Goal: Task Accomplishment & Management: Manage account settings

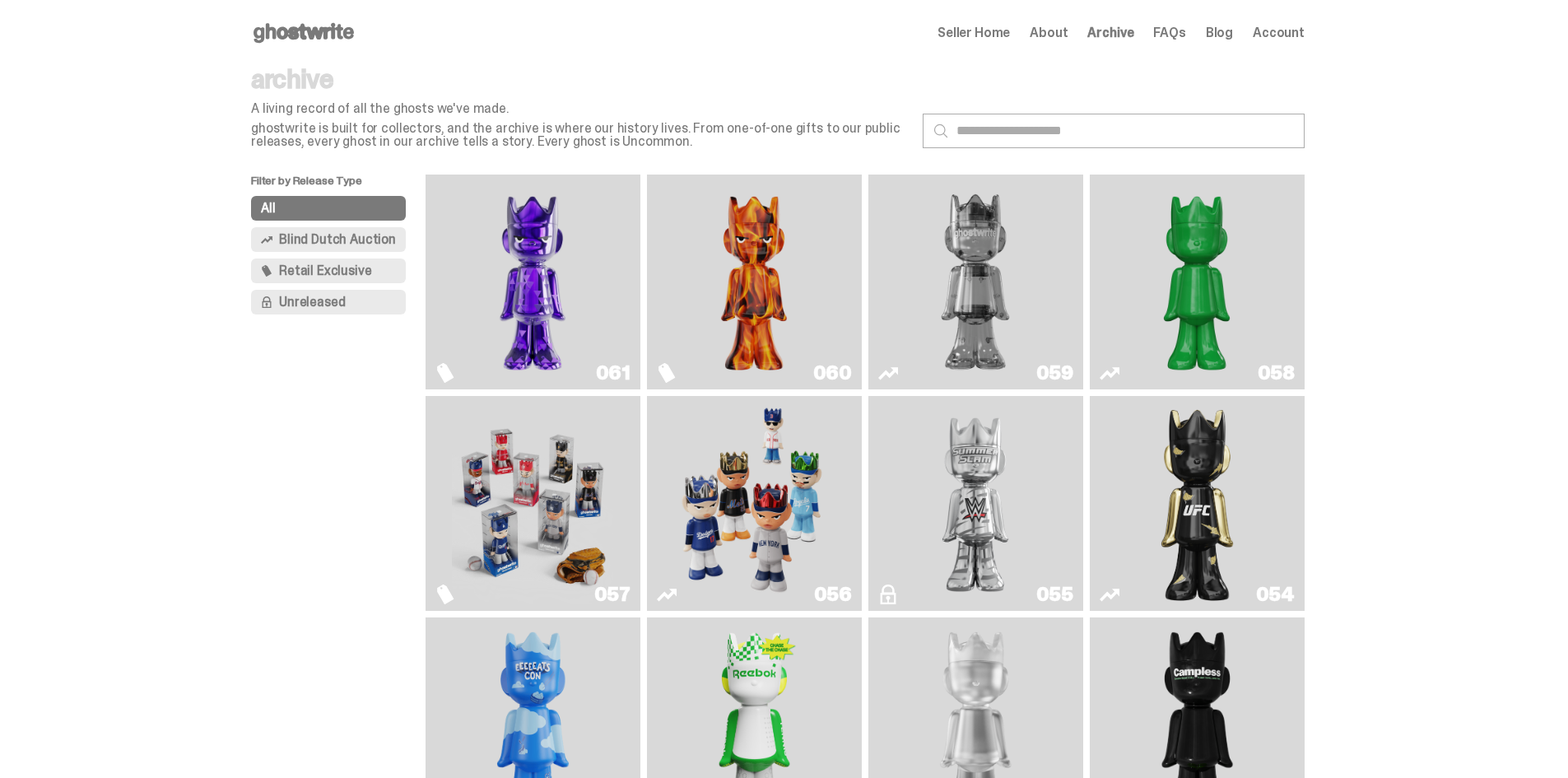
click at [960, 269] on img "Two" at bounding box center [976, 281] width 161 height 202
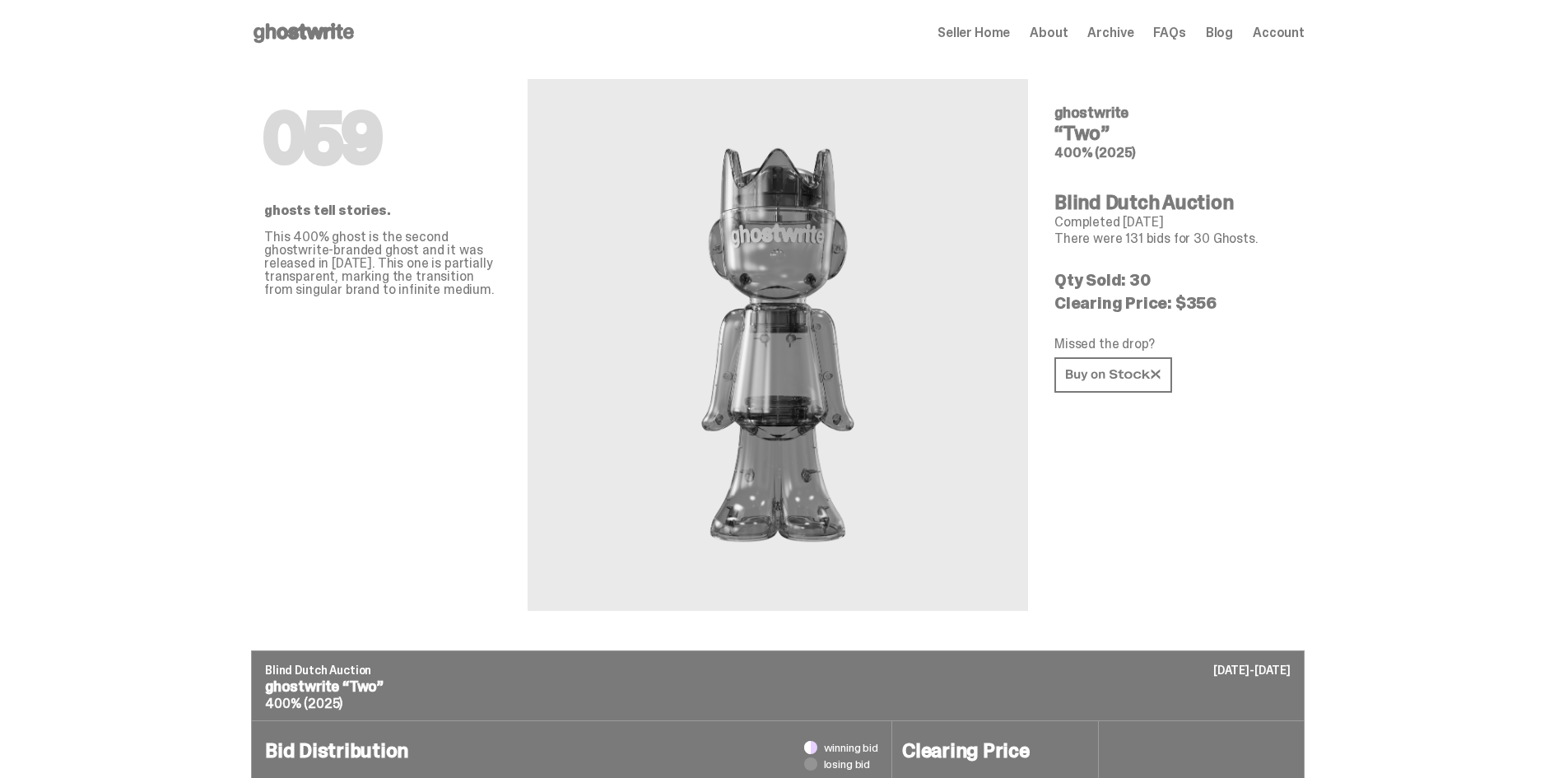
click at [315, 38] on icon at bounding box center [303, 32] width 105 height 27
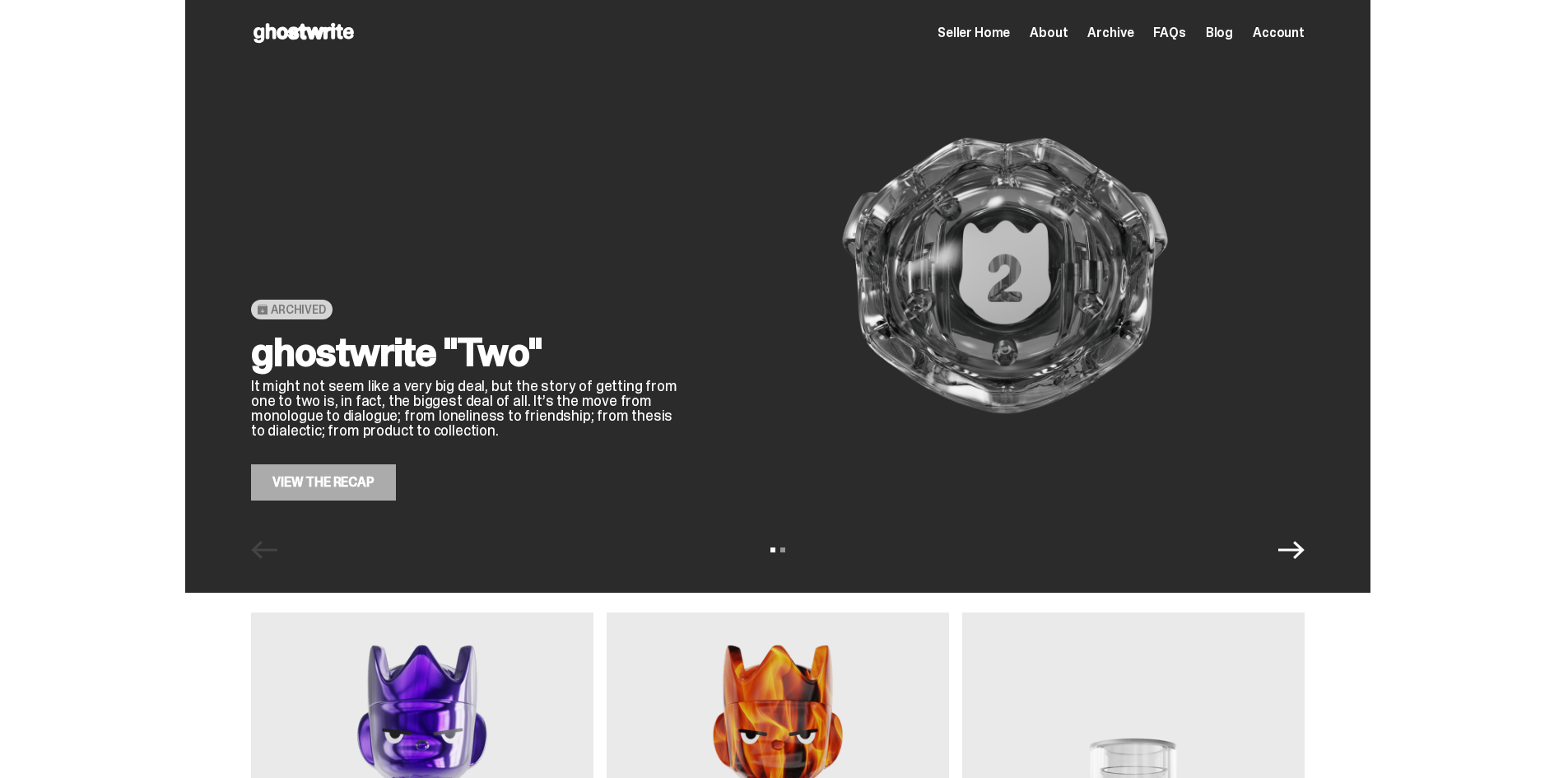
click at [1297, 554] on icon "Next" at bounding box center [1292, 550] width 27 height 27
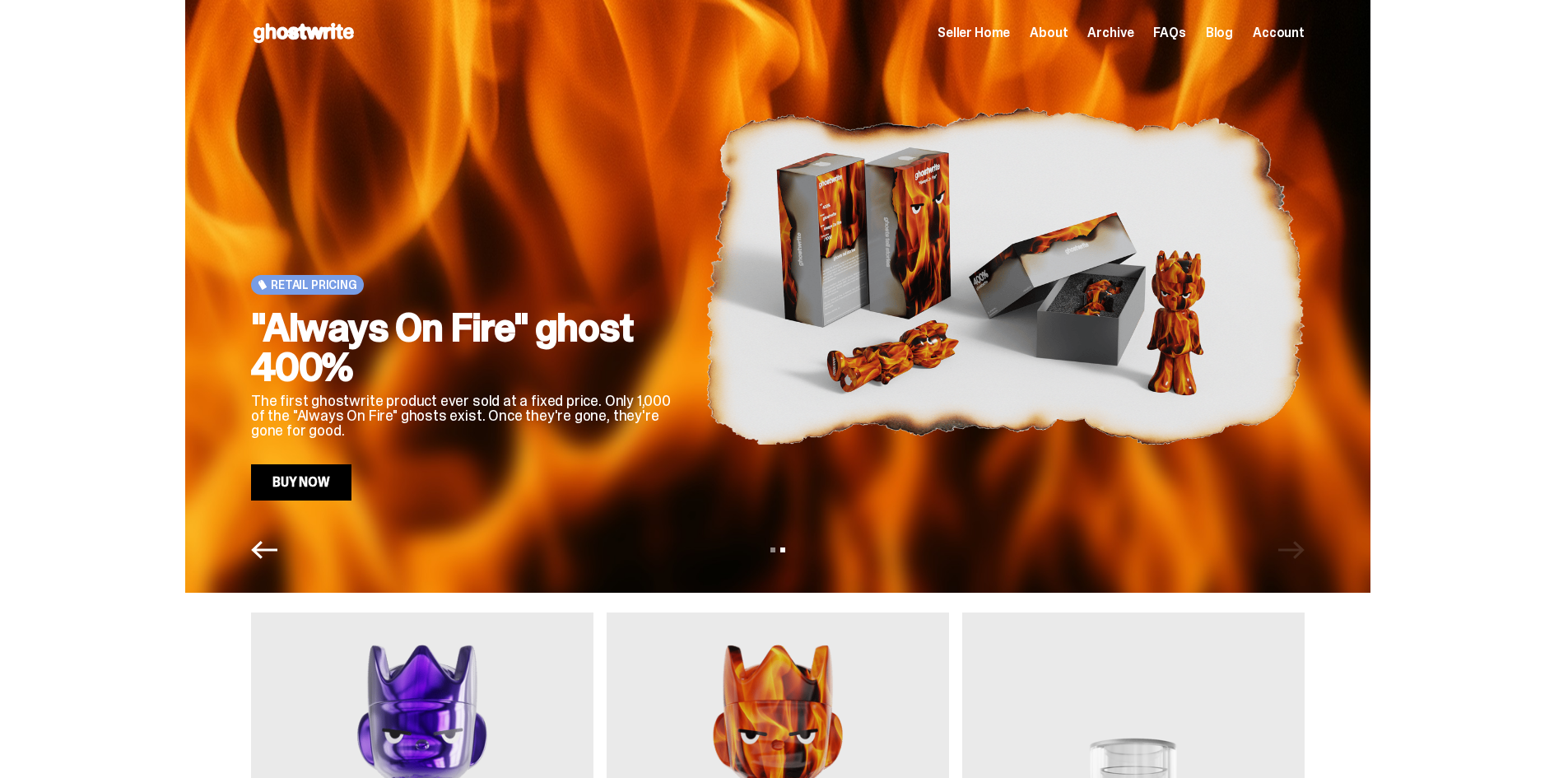
click at [273, 546] on icon "Previous" at bounding box center [264, 550] width 27 height 27
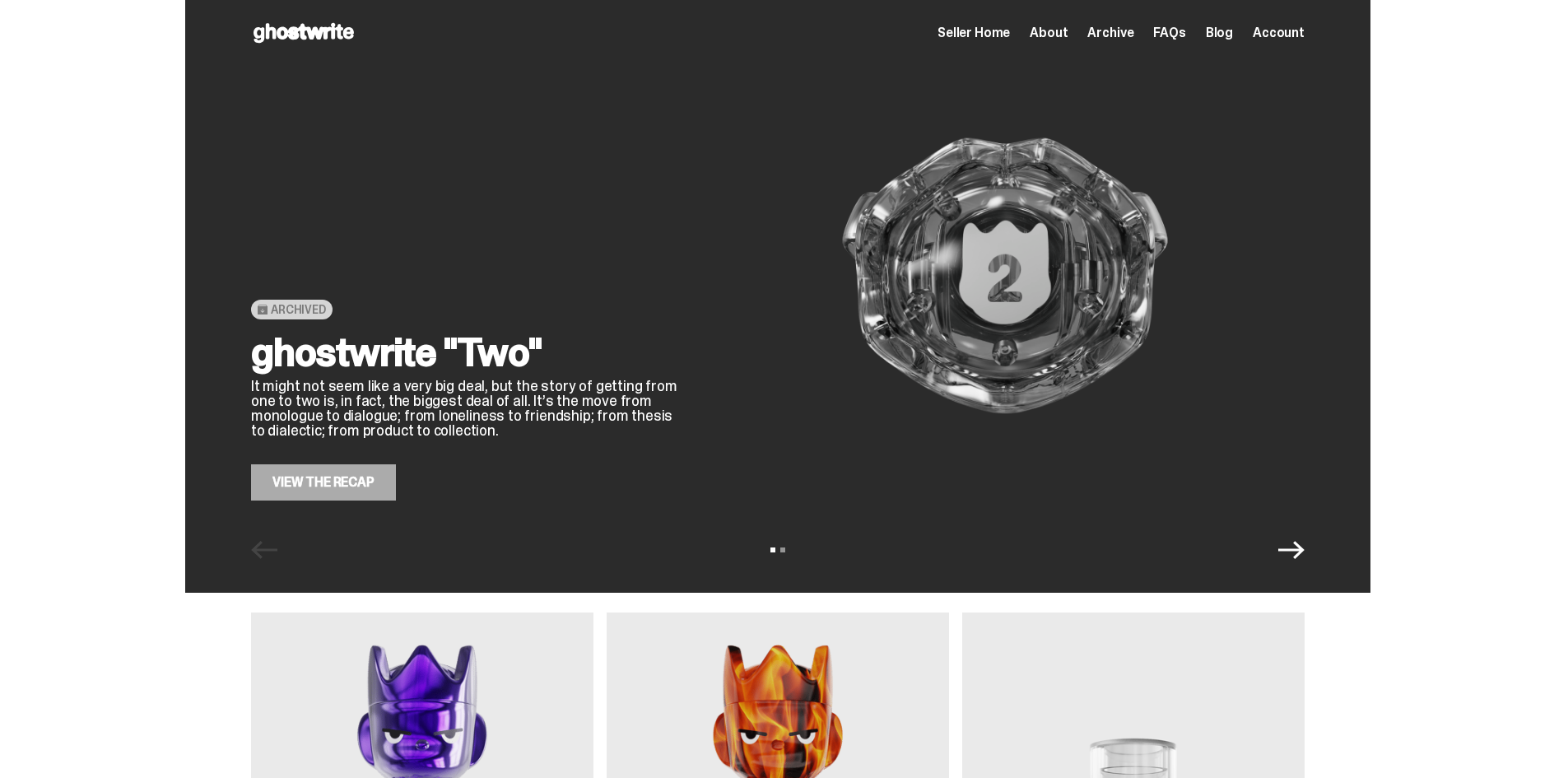
click at [1010, 36] on span "Seller Home" at bounding box center [974, 32] width 73 height 13
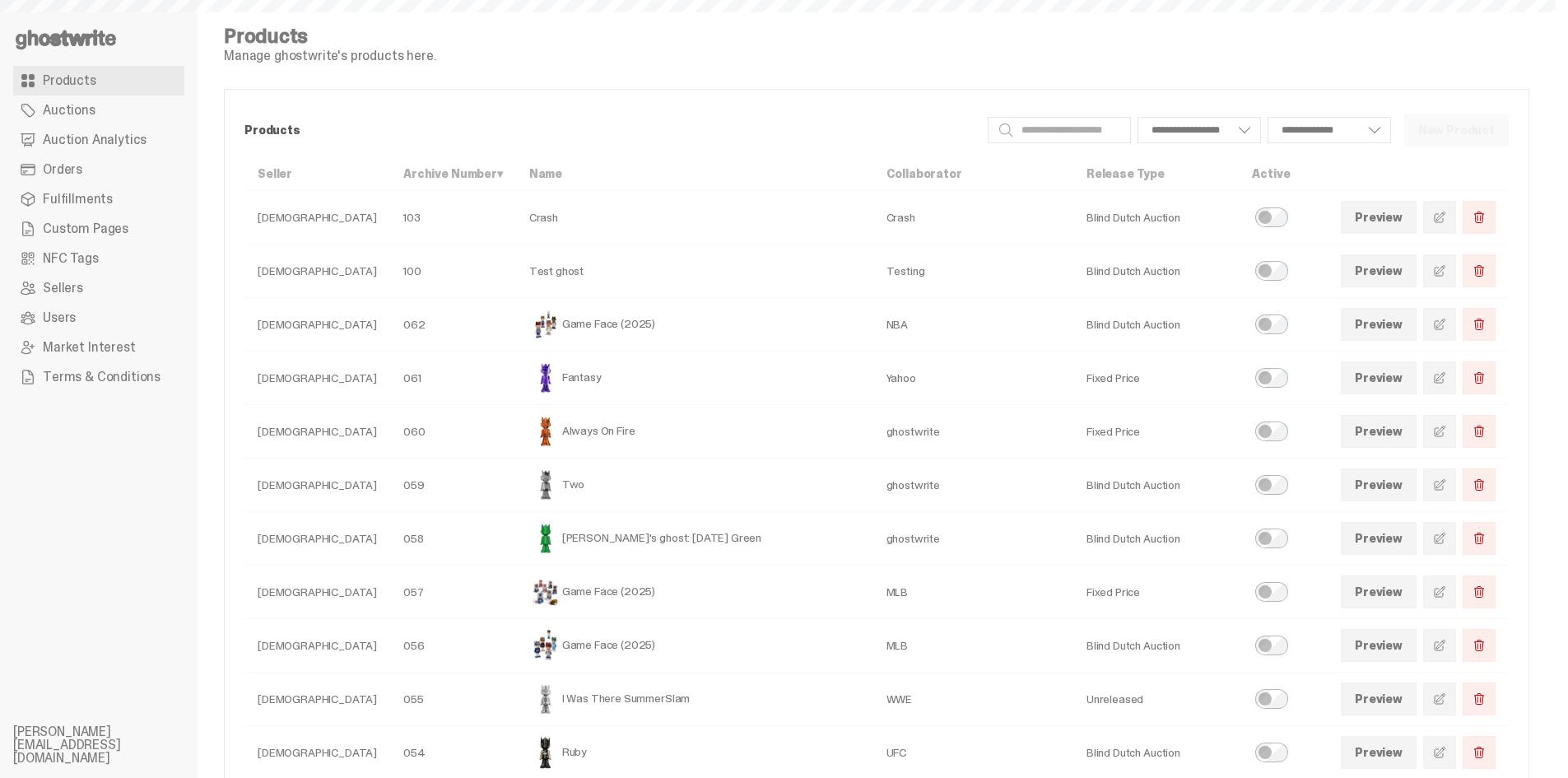
click at [80, 230] on span "Custom Pages" at bounding box center [86, 228] width 86 height 13
select select
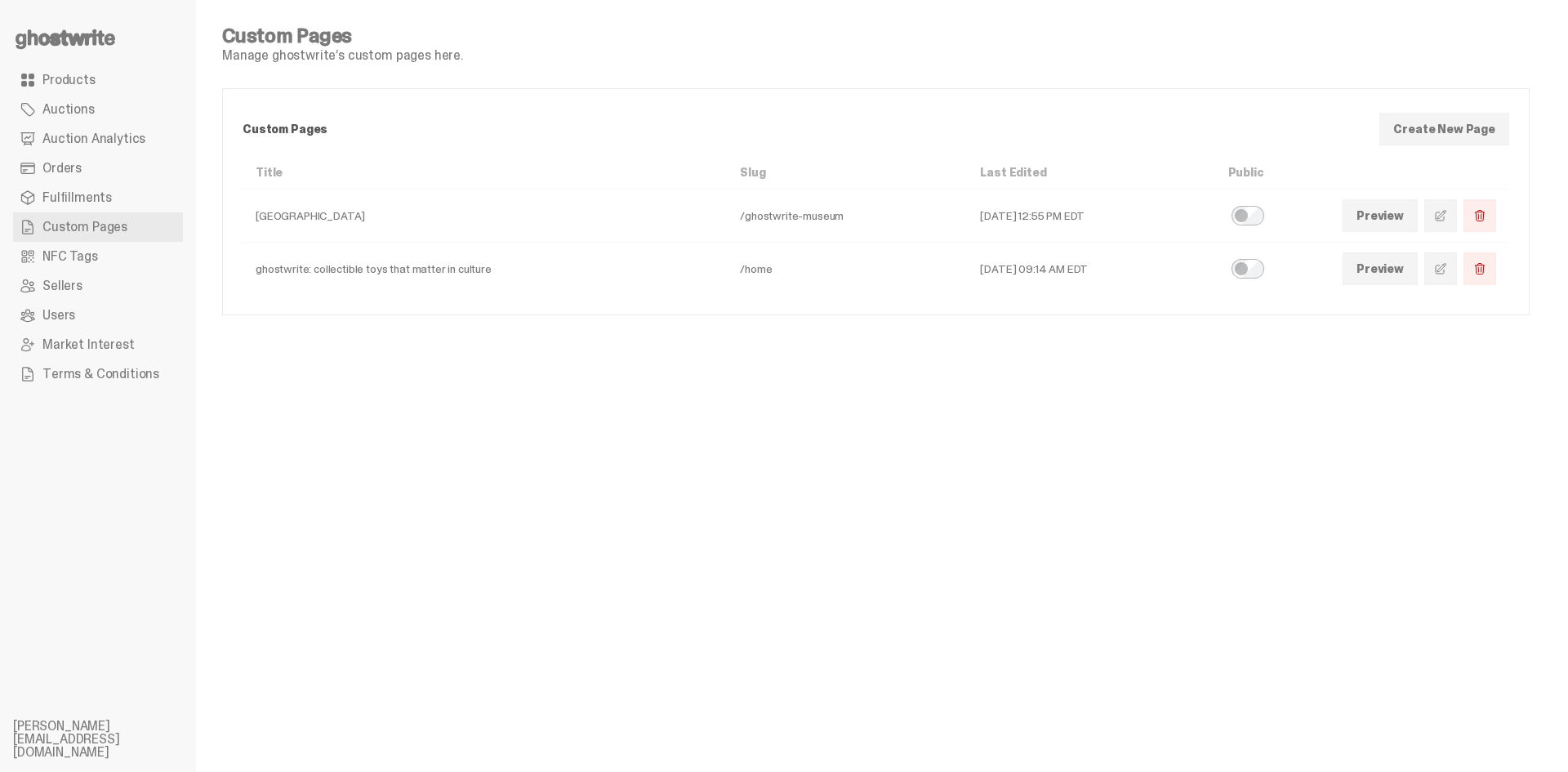
click at [1444, 277] on link at bounding box center [1440, 268] width 32 height 32
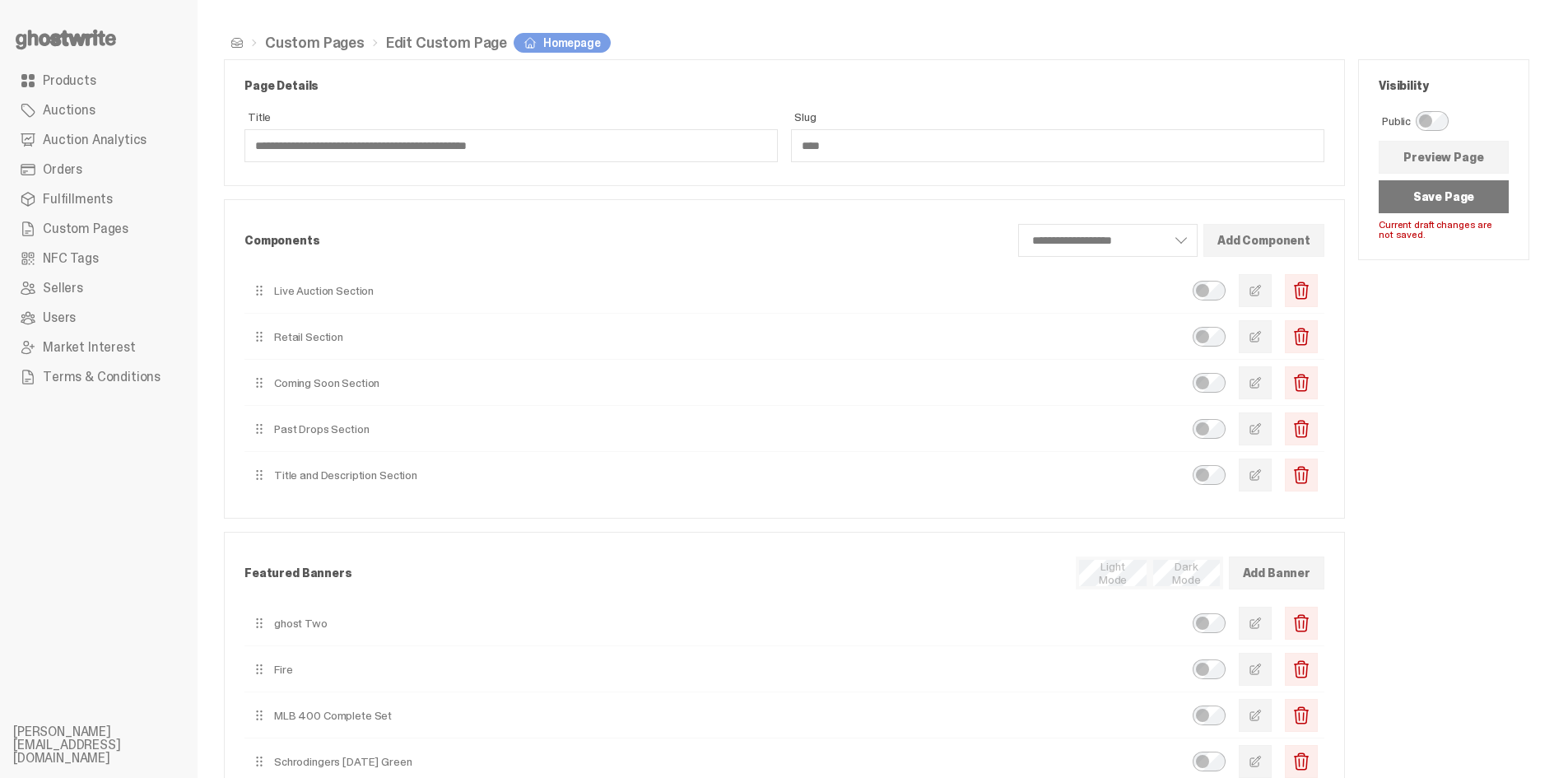
click at [1448, 199] on button "Save Page" at bounding box center [1444, 196] width 130 height 32
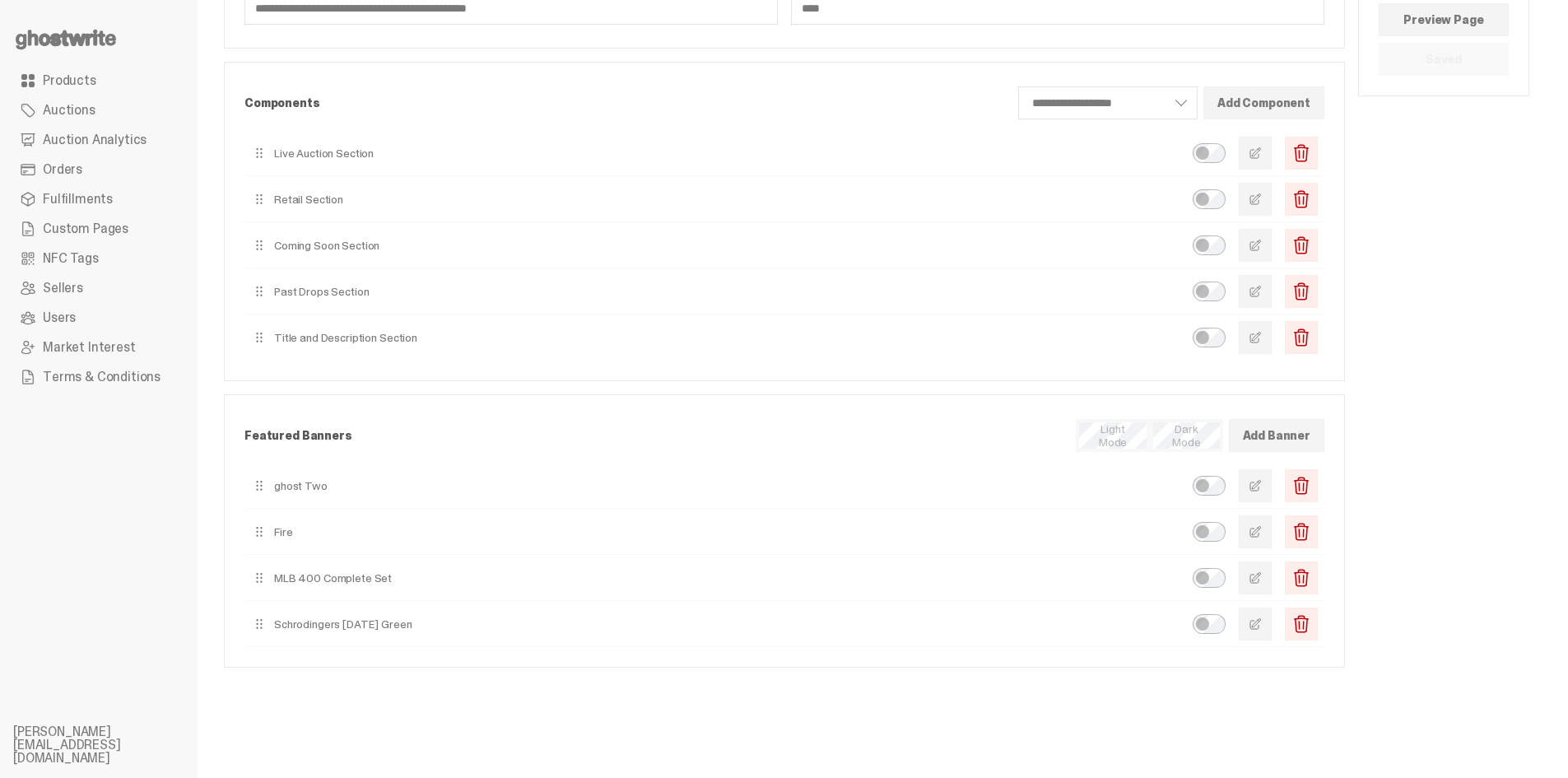
scroll to position [164, 0]
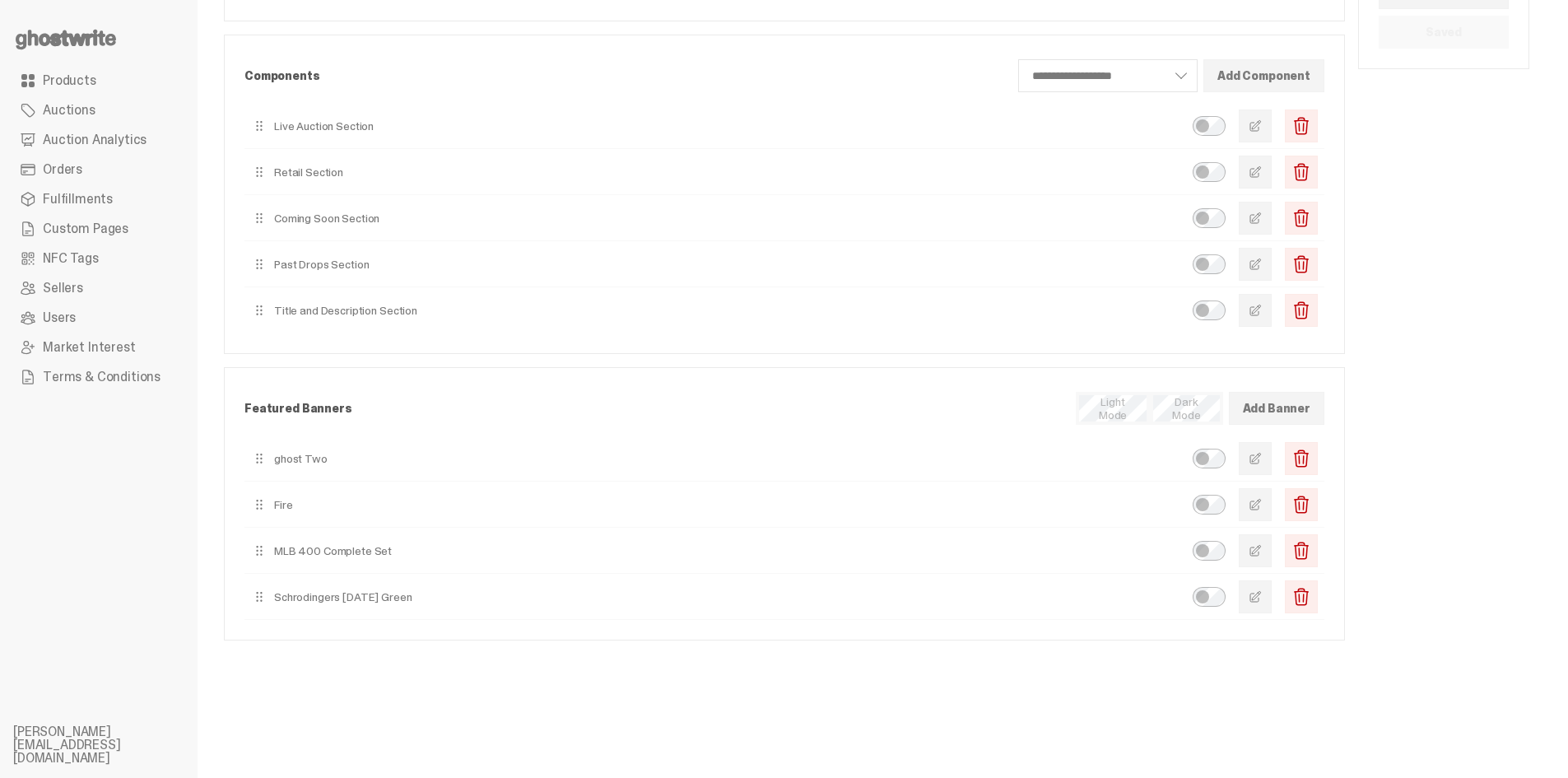
click at [1262, 177] on span "button" at bounding box center [1255, 171] width 13 height 13
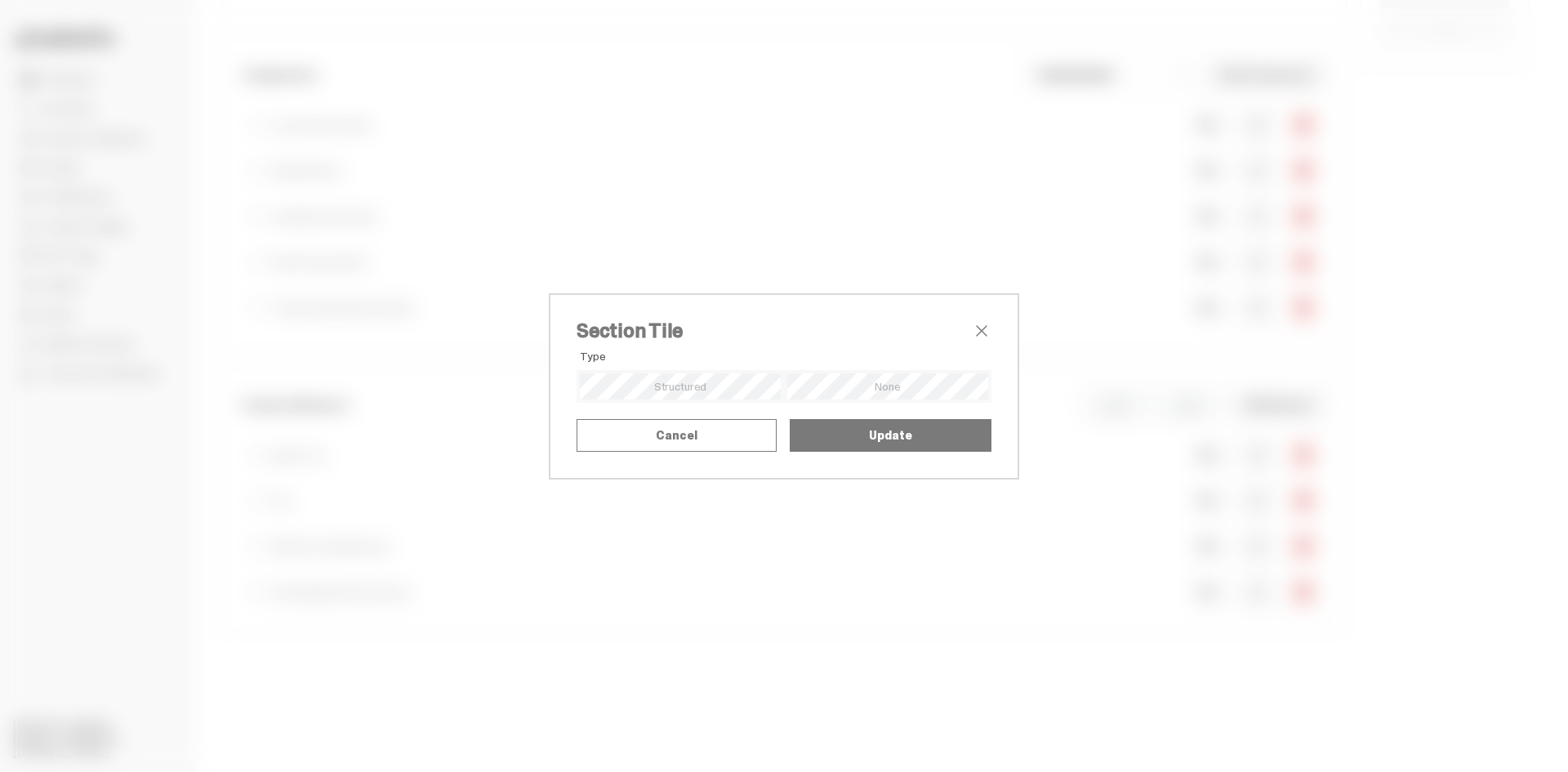
click at [974, 321] on span "close" at bounding box center [982, 331] width 20 height 20
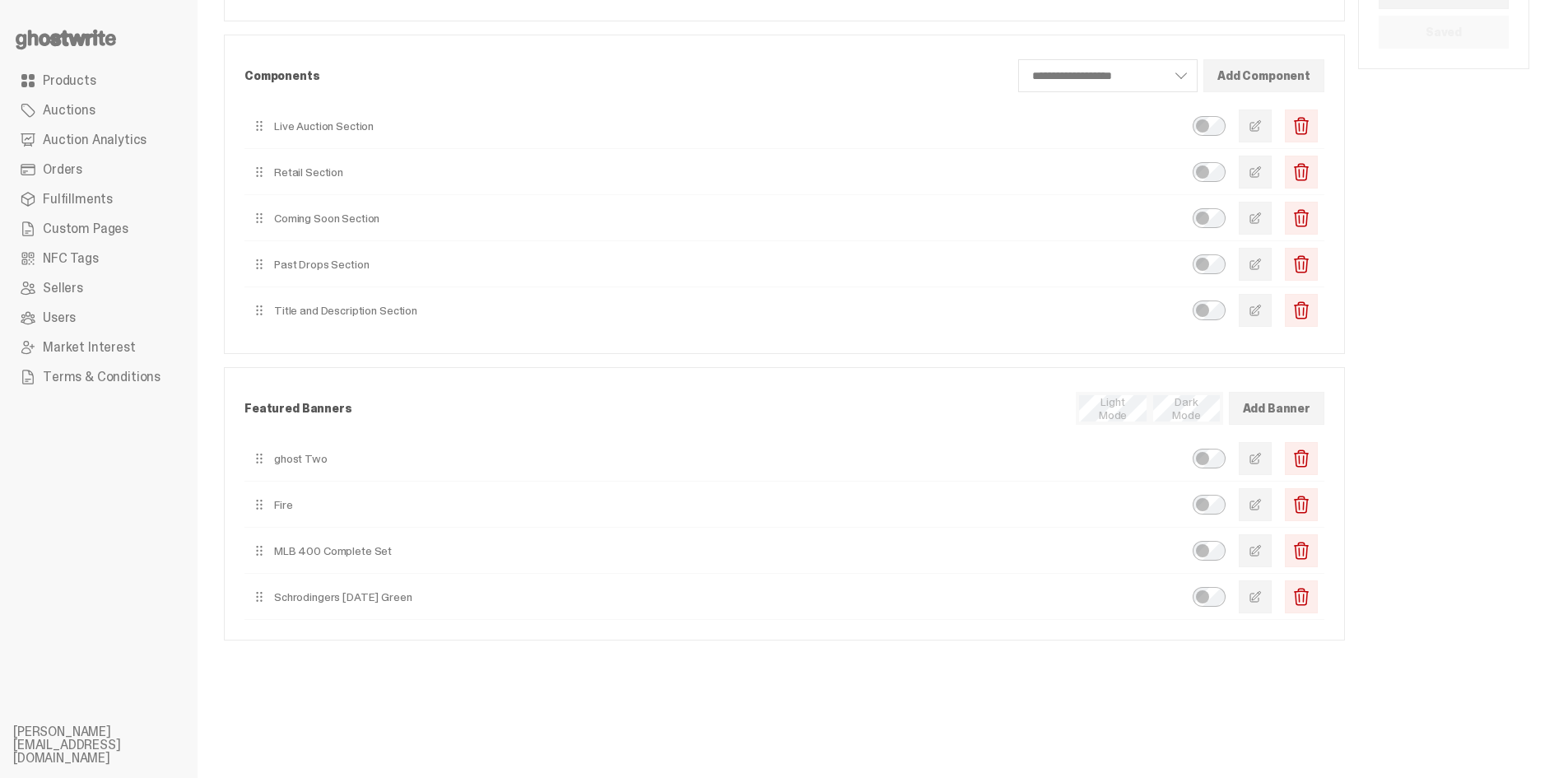
scroll to position [0, 0]
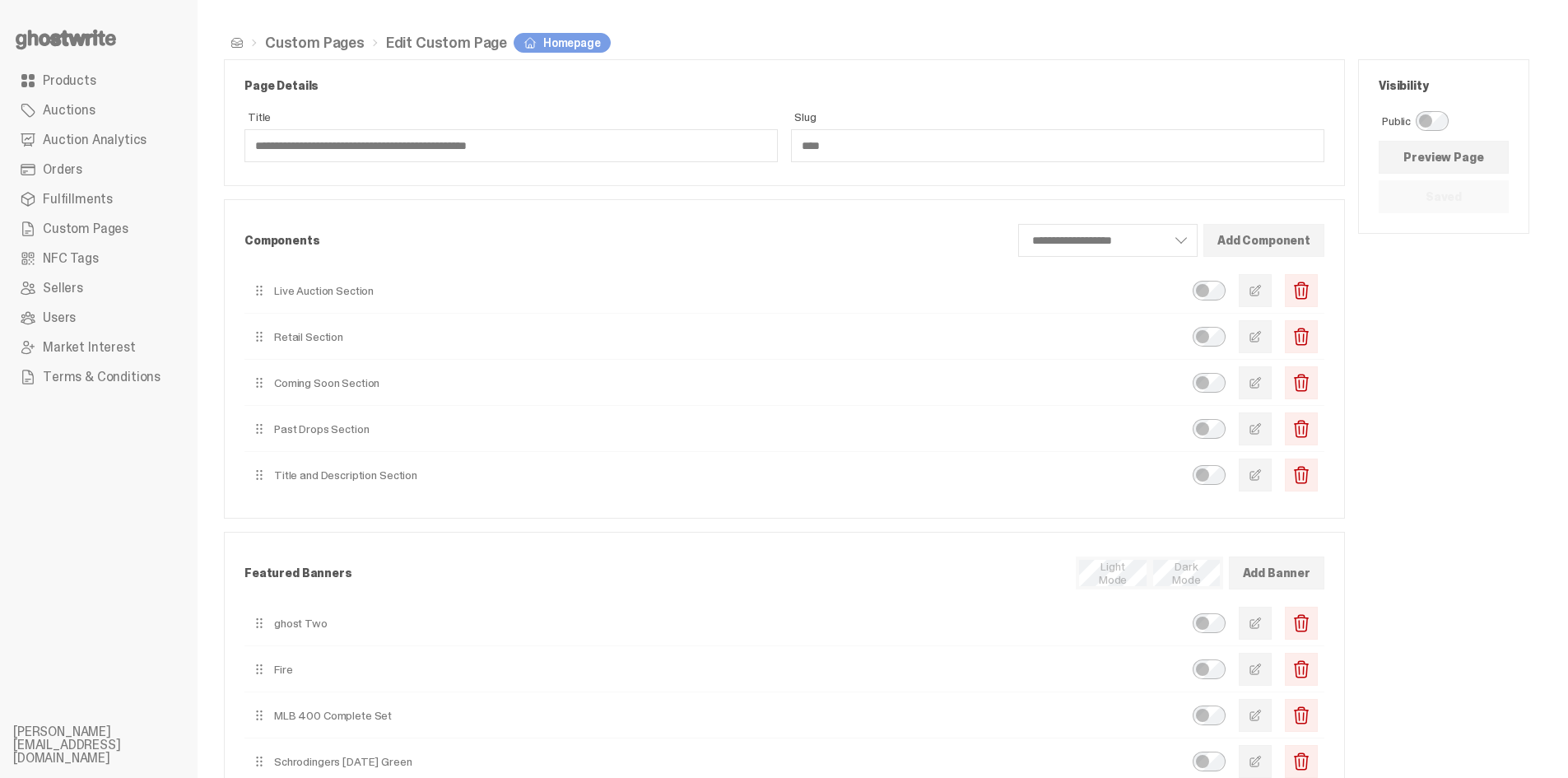
click at [1262, 335] on span "button" at bounding box center [1255, 336] width 13 height 13
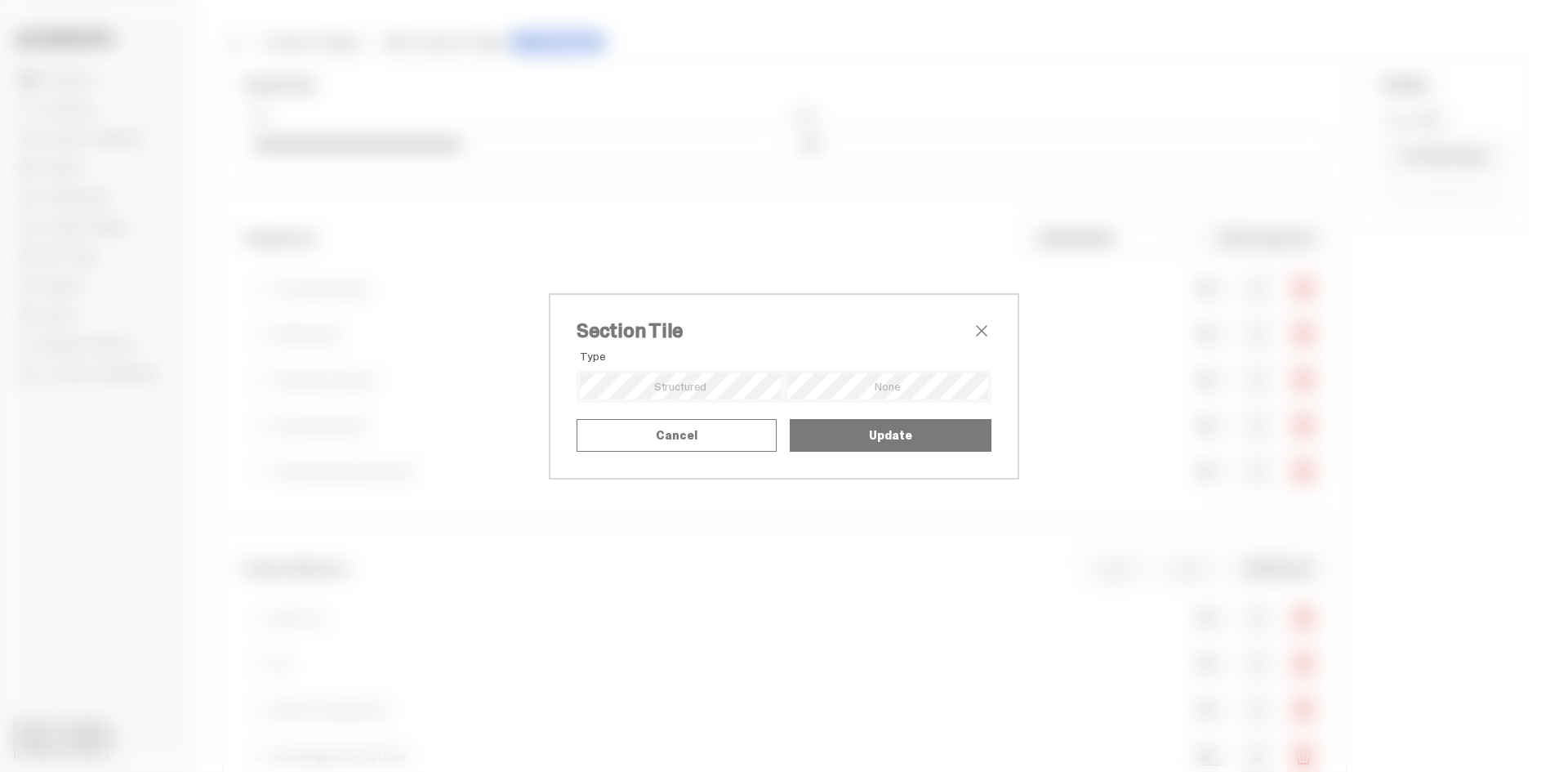
click at [1434, 350] on div "Section Tile Type Alignment Mode Title Upload SVG as Title Title SVG" at bounding box center [784, 386] width 1568 height 772
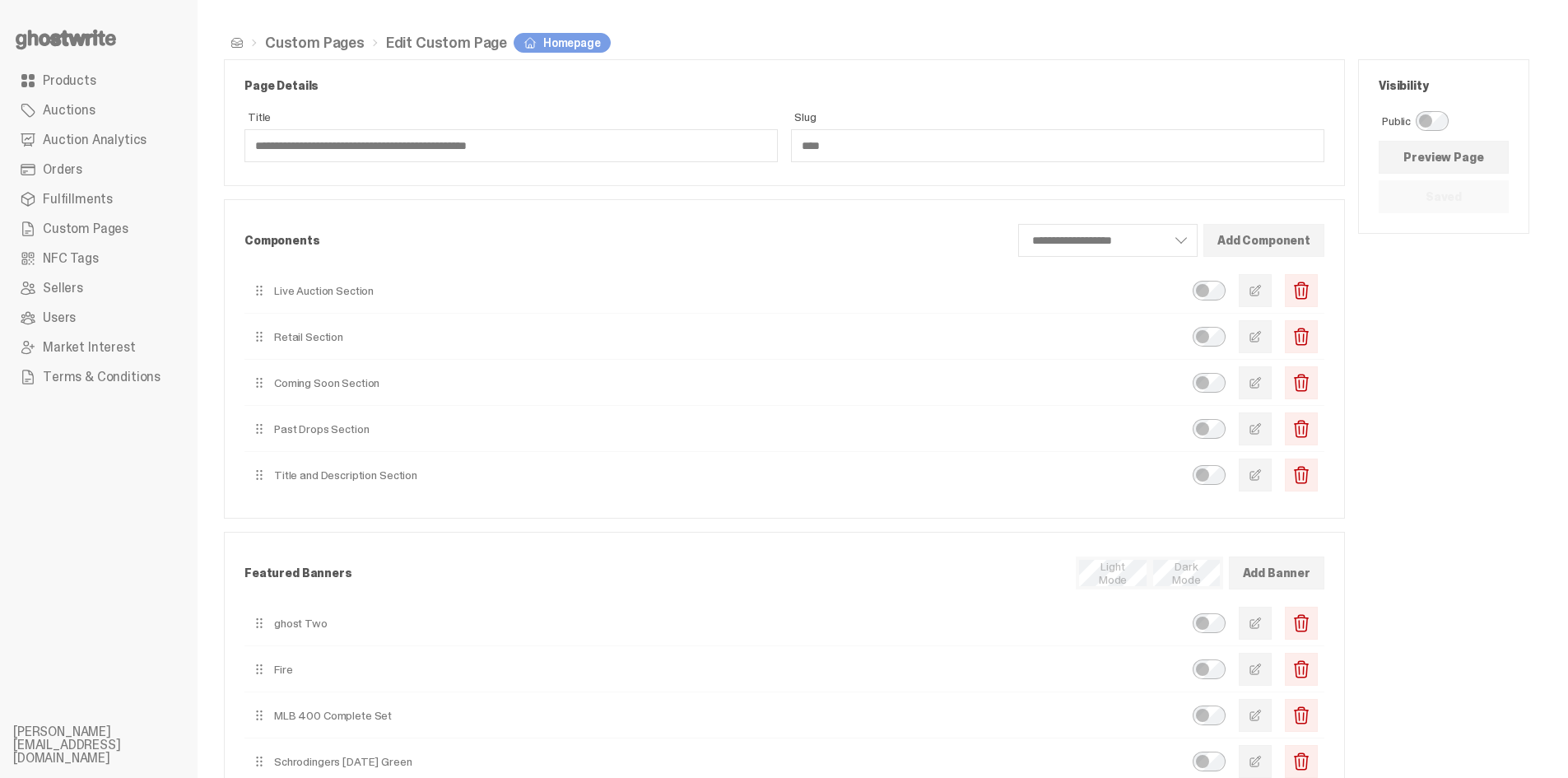
click at [87, 79] on span "Products" at bounding box center [70, 80] width 53 height 13
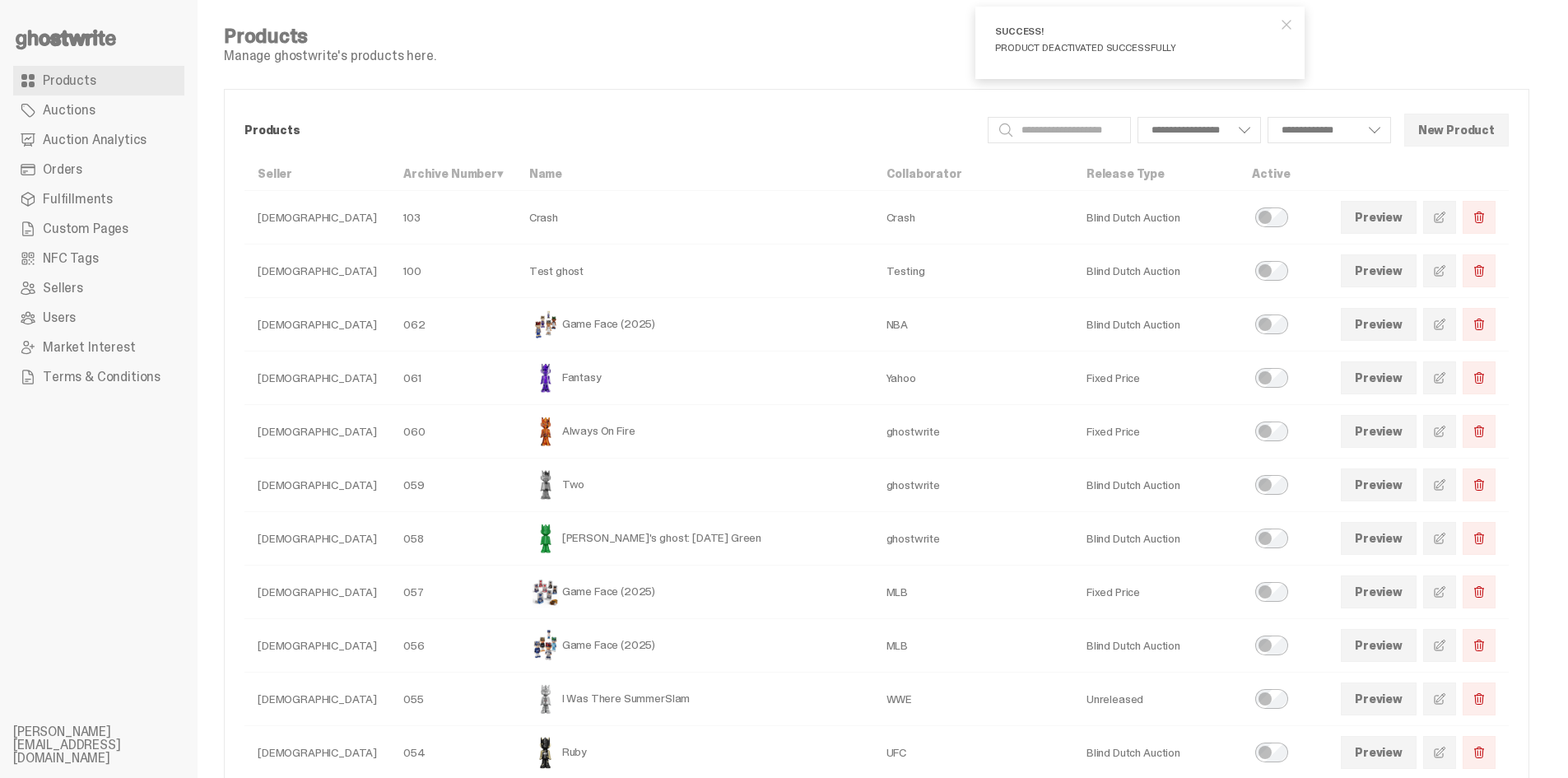
click at [1294, 23] on span "close" at bounding box center [1287, 25] width 17 height 17
click at [1441, 381] on link at bounding box center [1439, 377] width 32 height 32
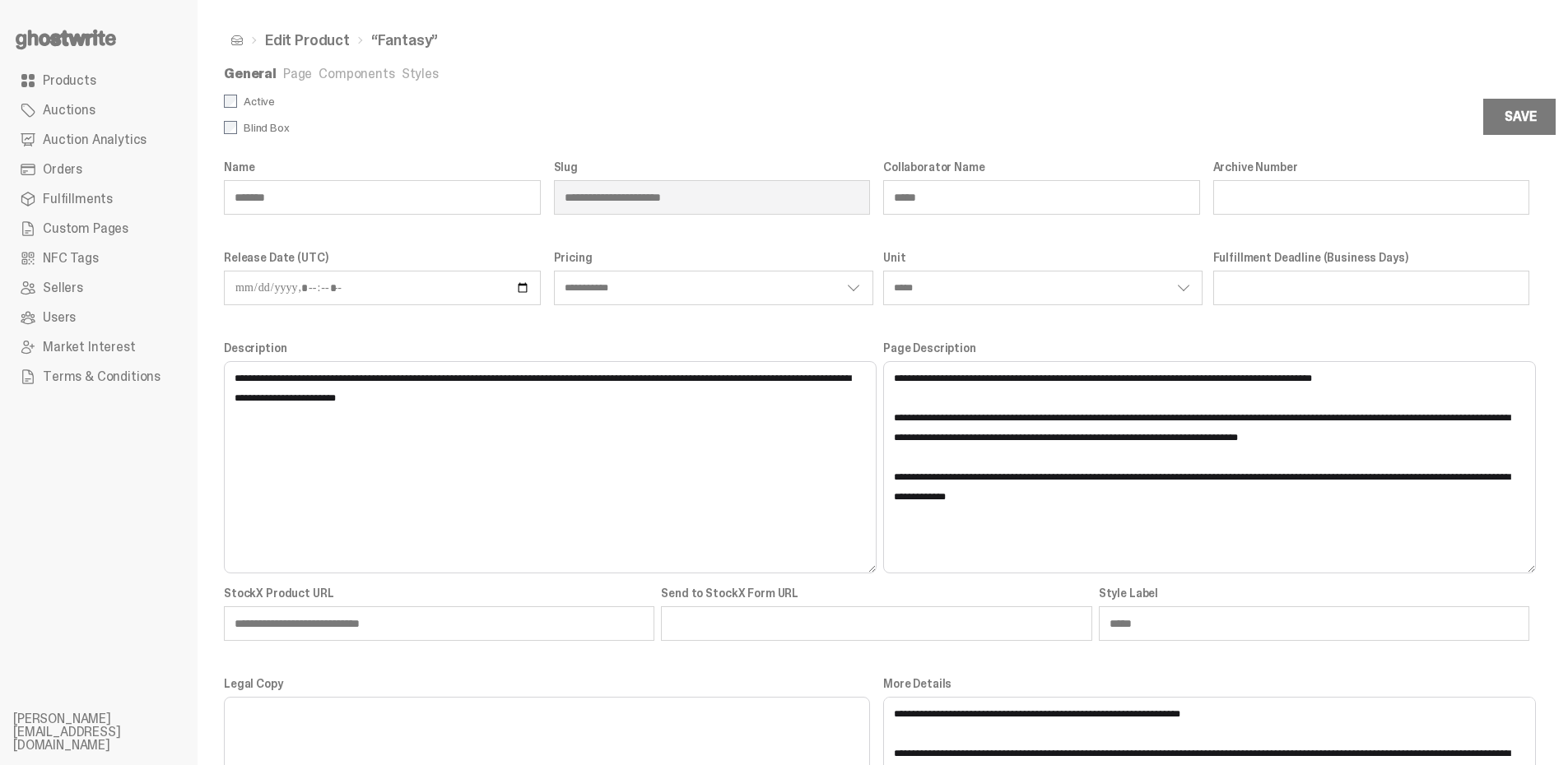
click at [295, 73] on link "Page" at bounding box center [297, 74] width 29 height 18
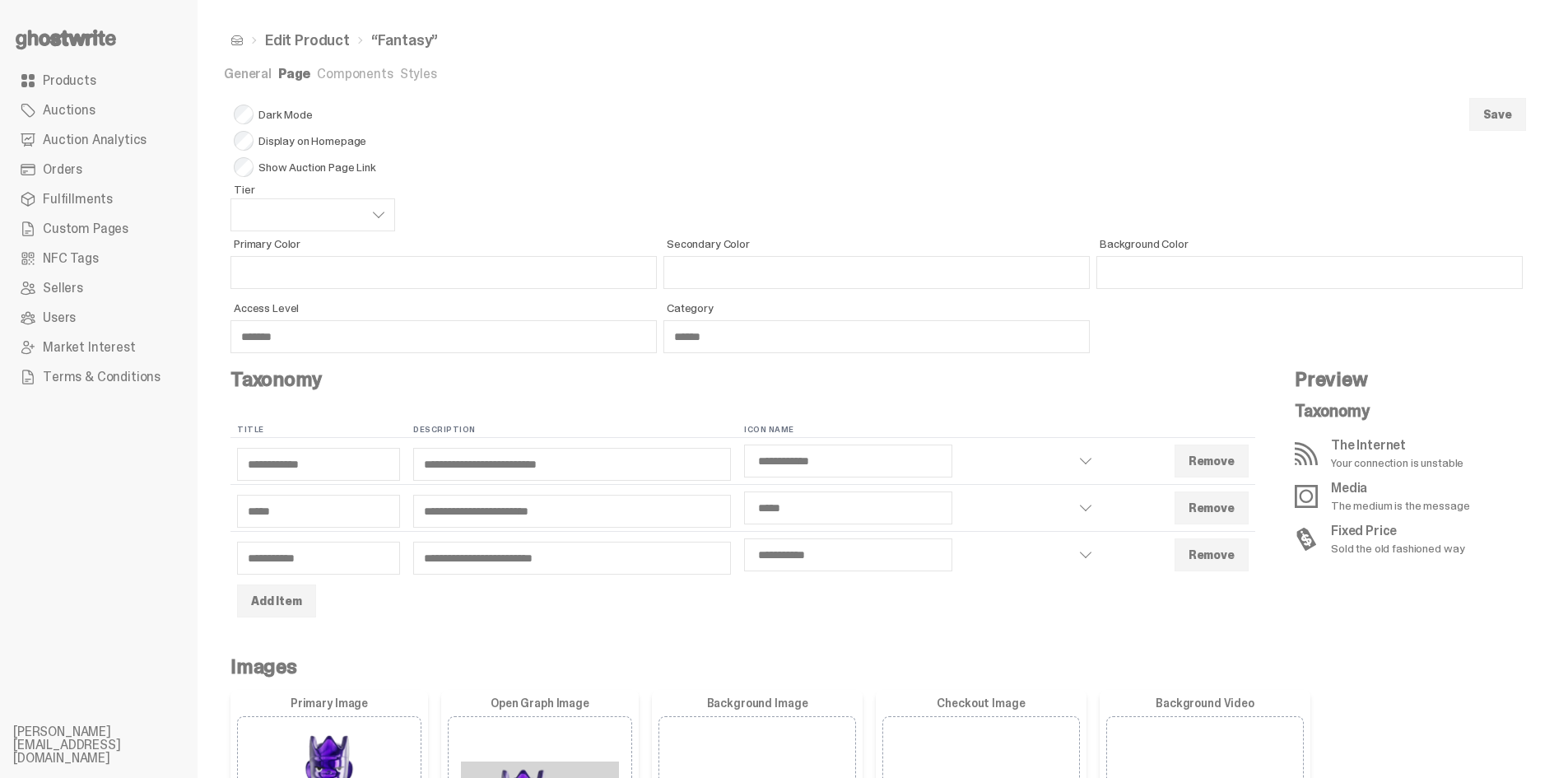
click at [320, 139] on span "Display on Homepage" at bounding box center [315, 141] width 161 height 20
select select
select select "**********"
select select "*****"
select select "**********"
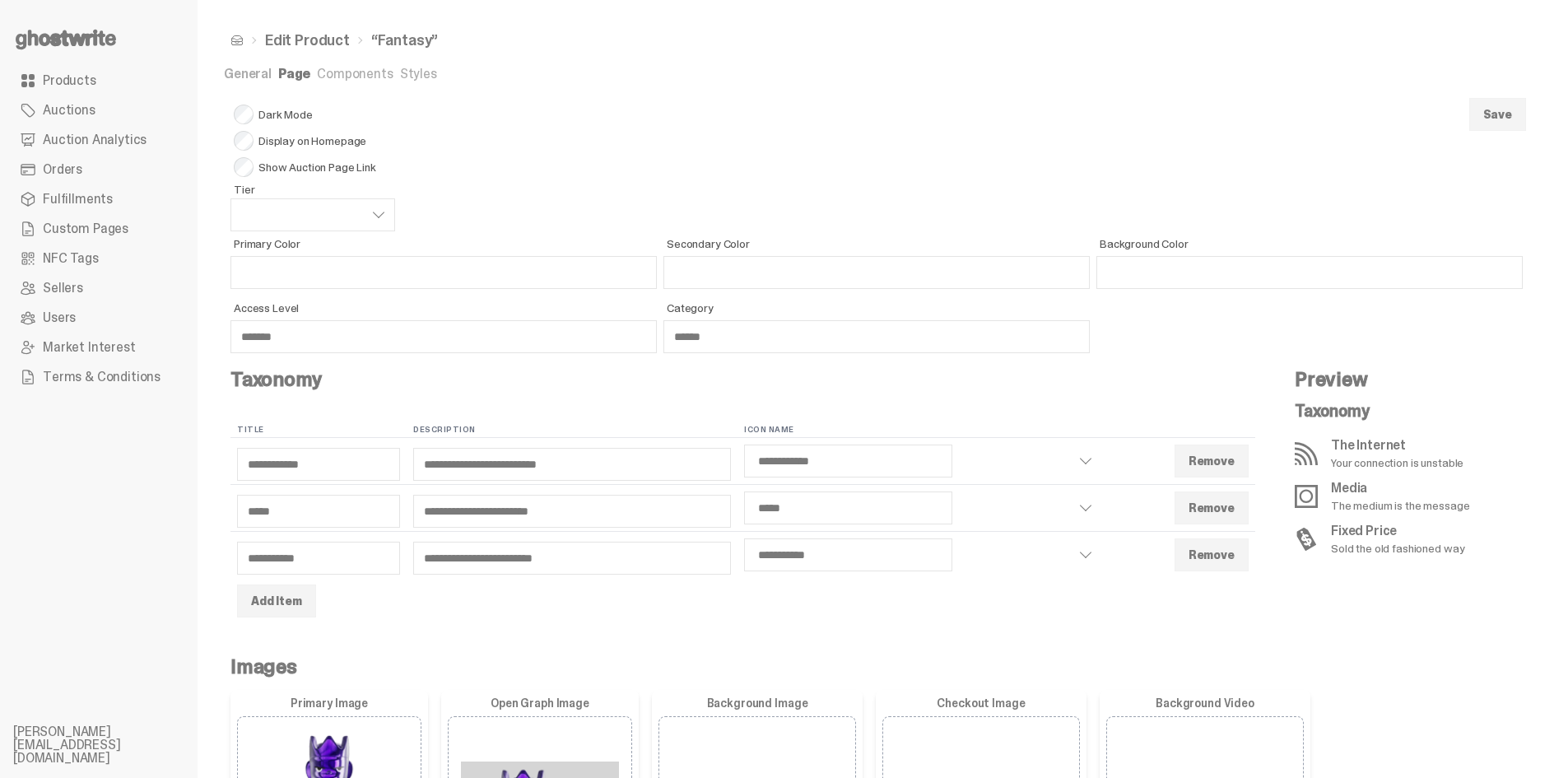
click at [1496, 128] on button "Save" at bounding box center [1498, 114] width 57 height 32
select select
select select "**********"
select select "*****"
select select "**********"
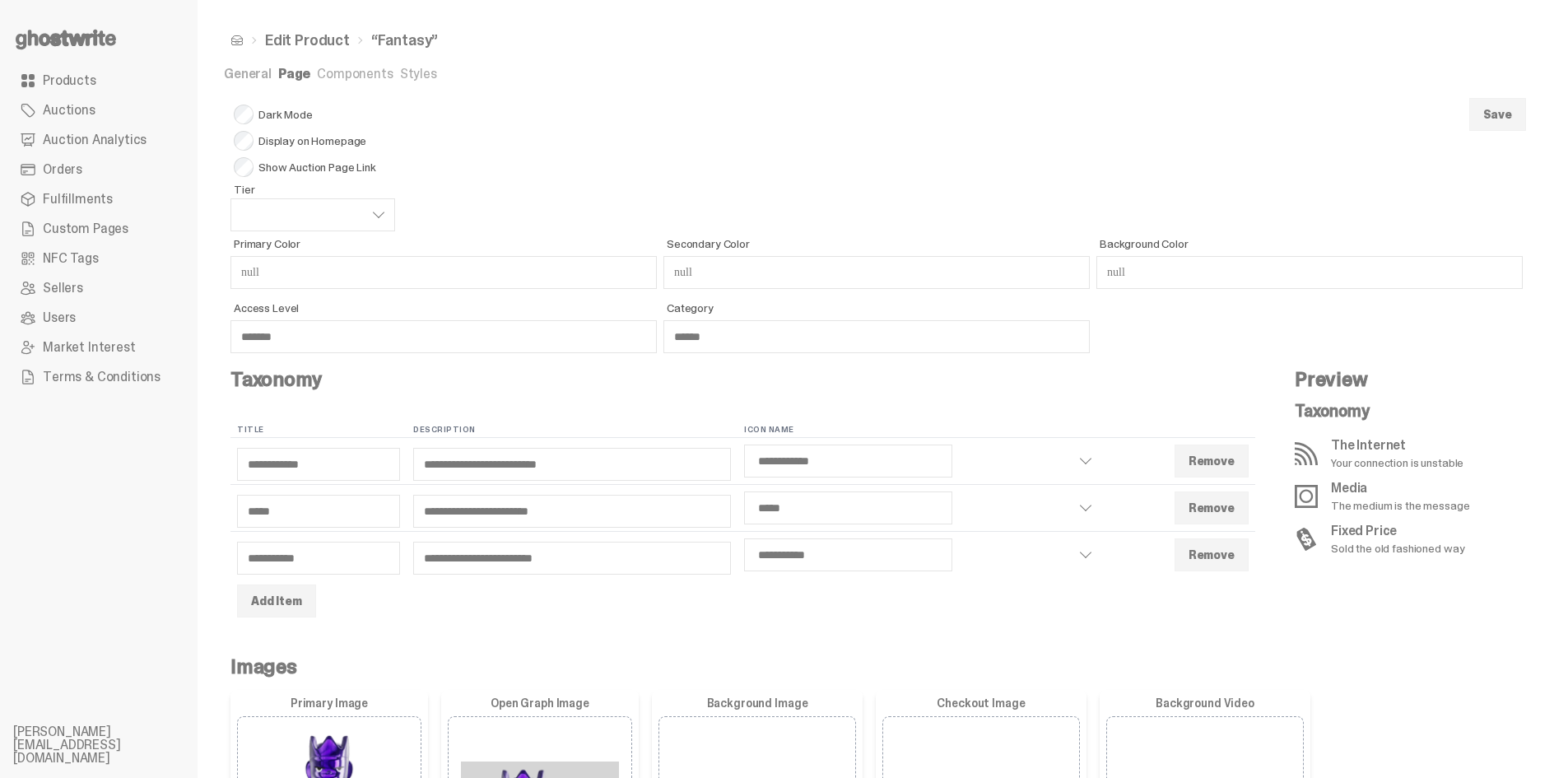
click at [61, 222] on span "Custom Pages" at bounding box center [86, 228] width 86 height 13
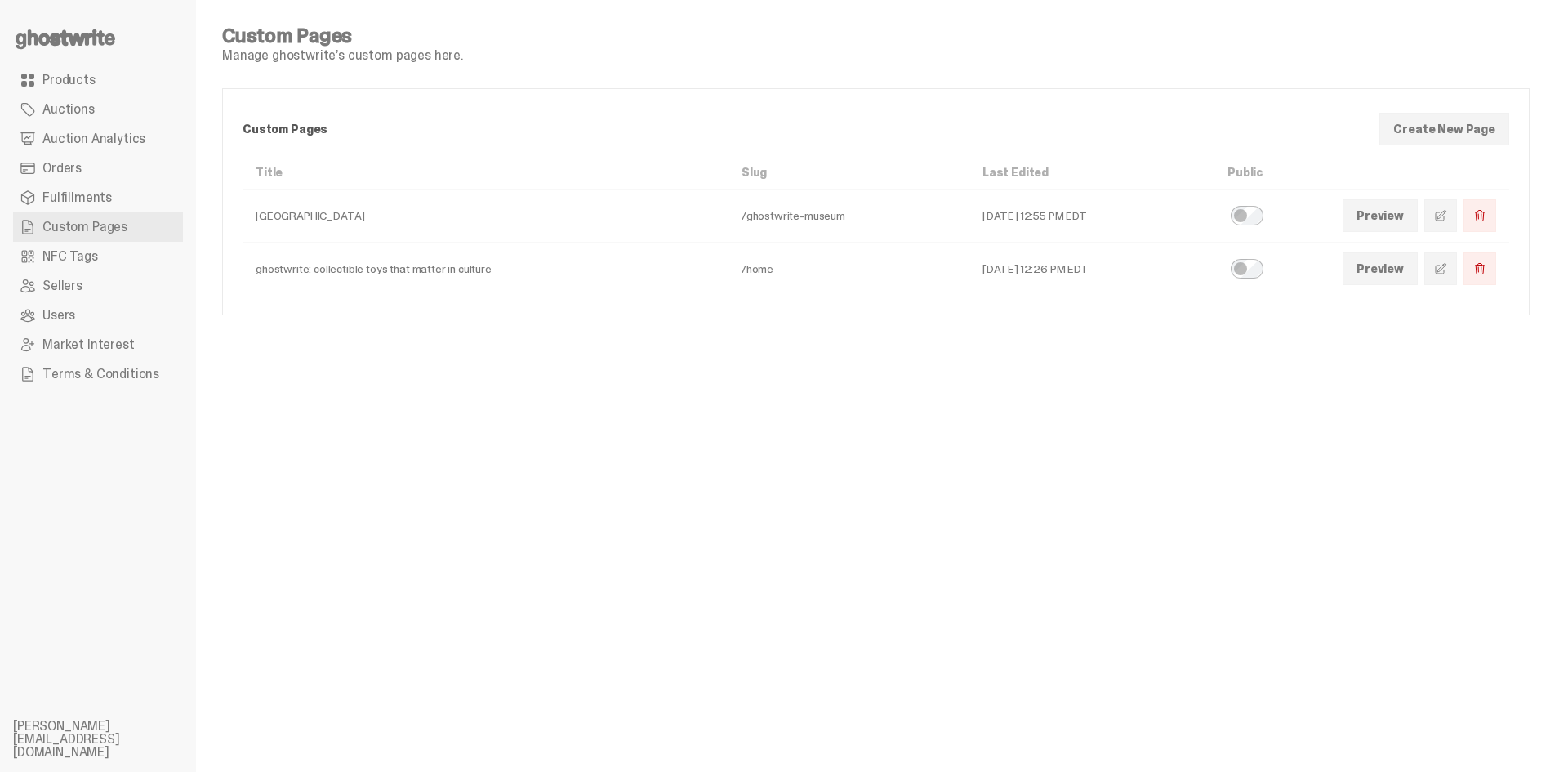
click at [1441, 269] on span at bounding box center [1440, 268] width 13 height 13
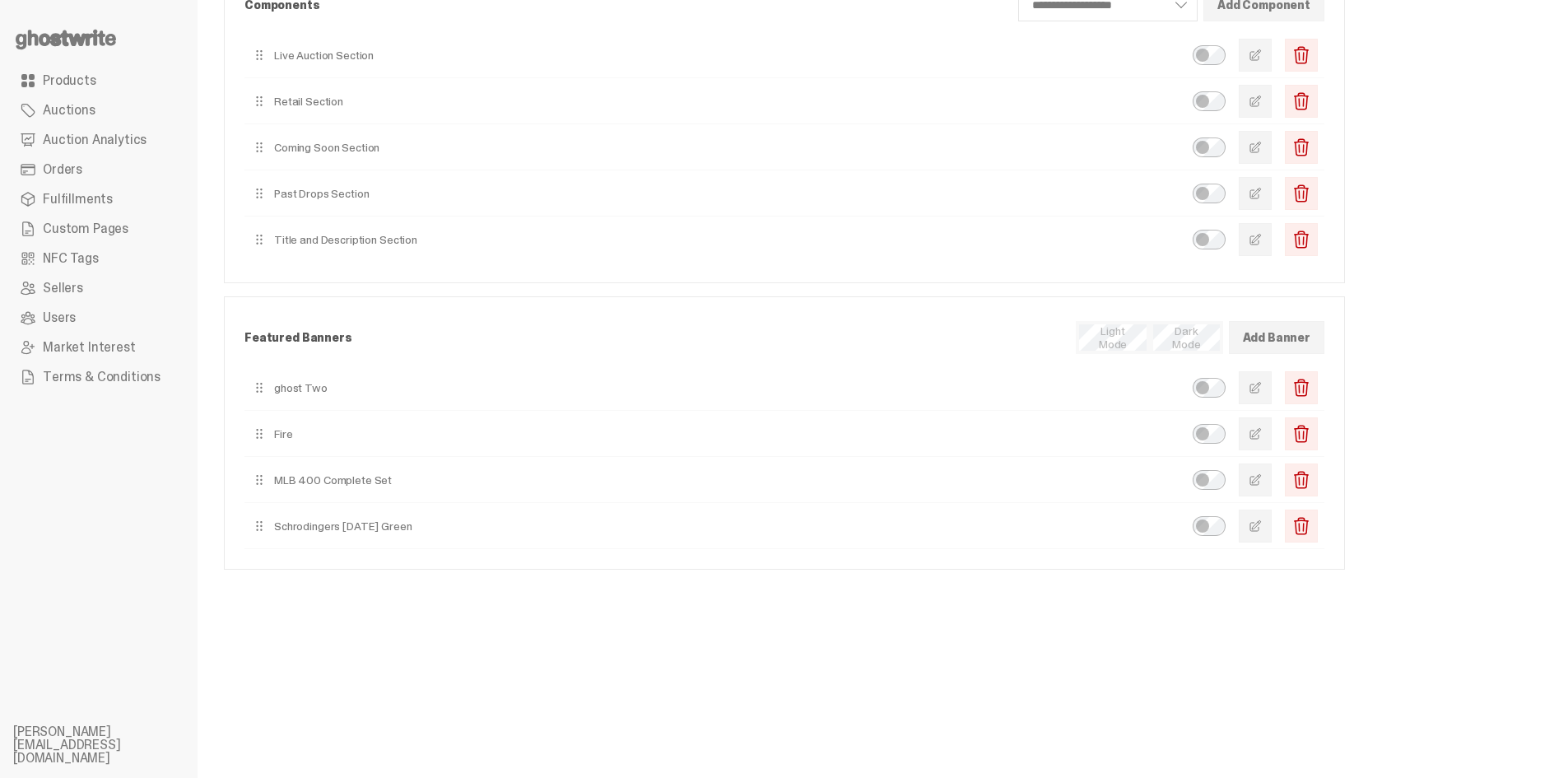
scroll to position [247, 0]
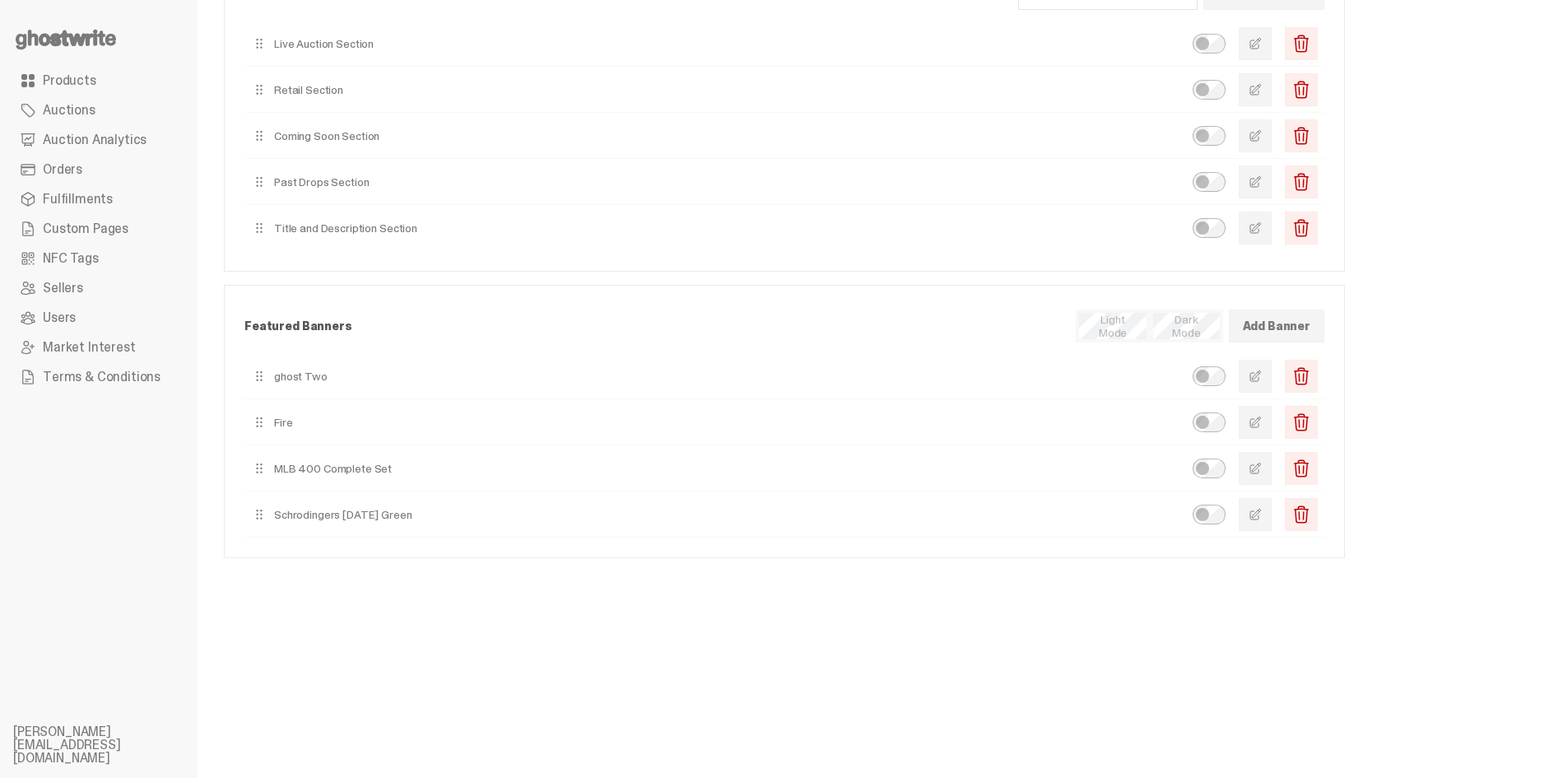
click at [90, 79] on span "Products" at bounding box center [70, 80] width 53 height 13
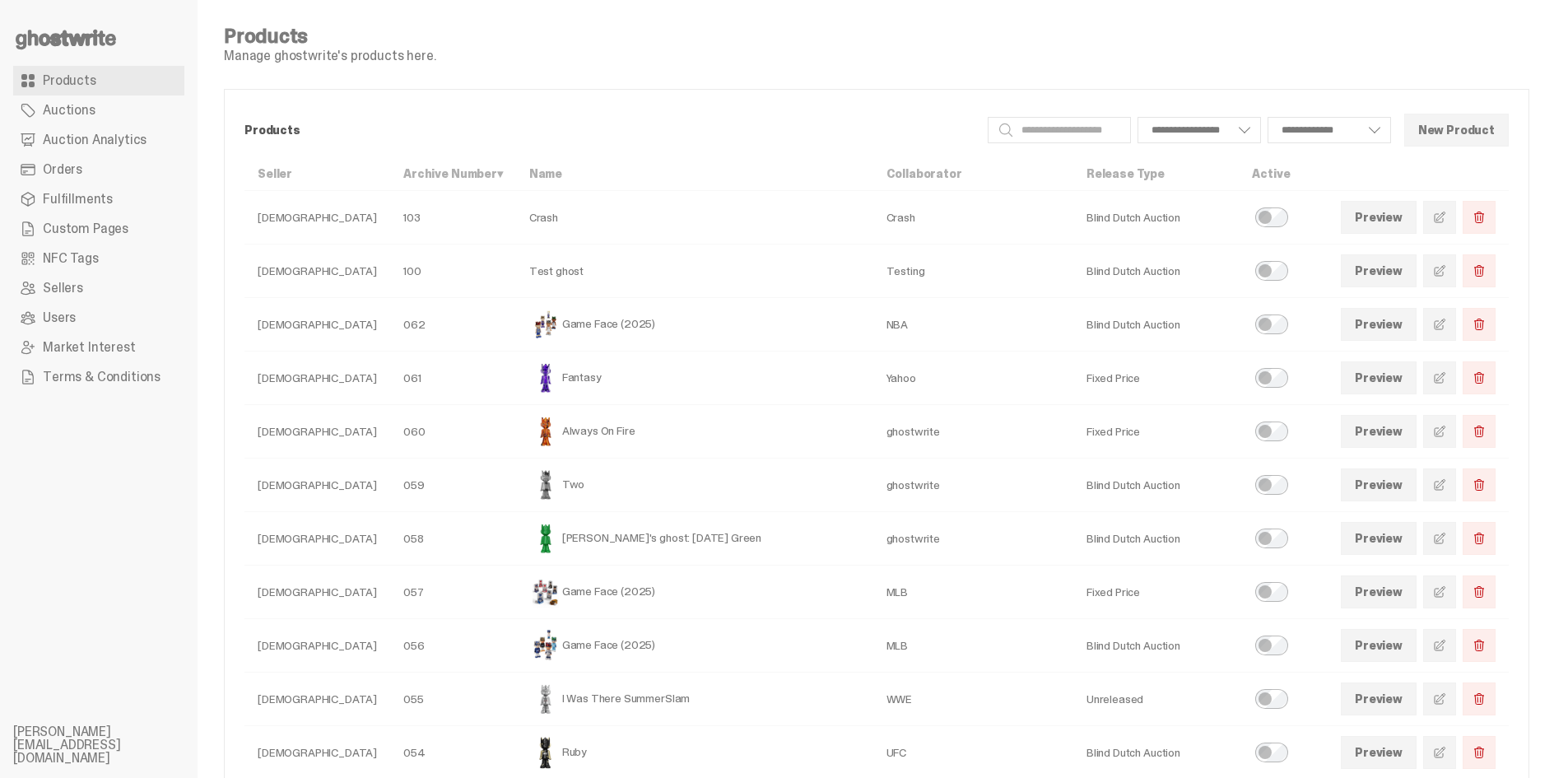
click at [86, 106] on span "Auctions" at bounding box center [70, 109] width 53 height 13
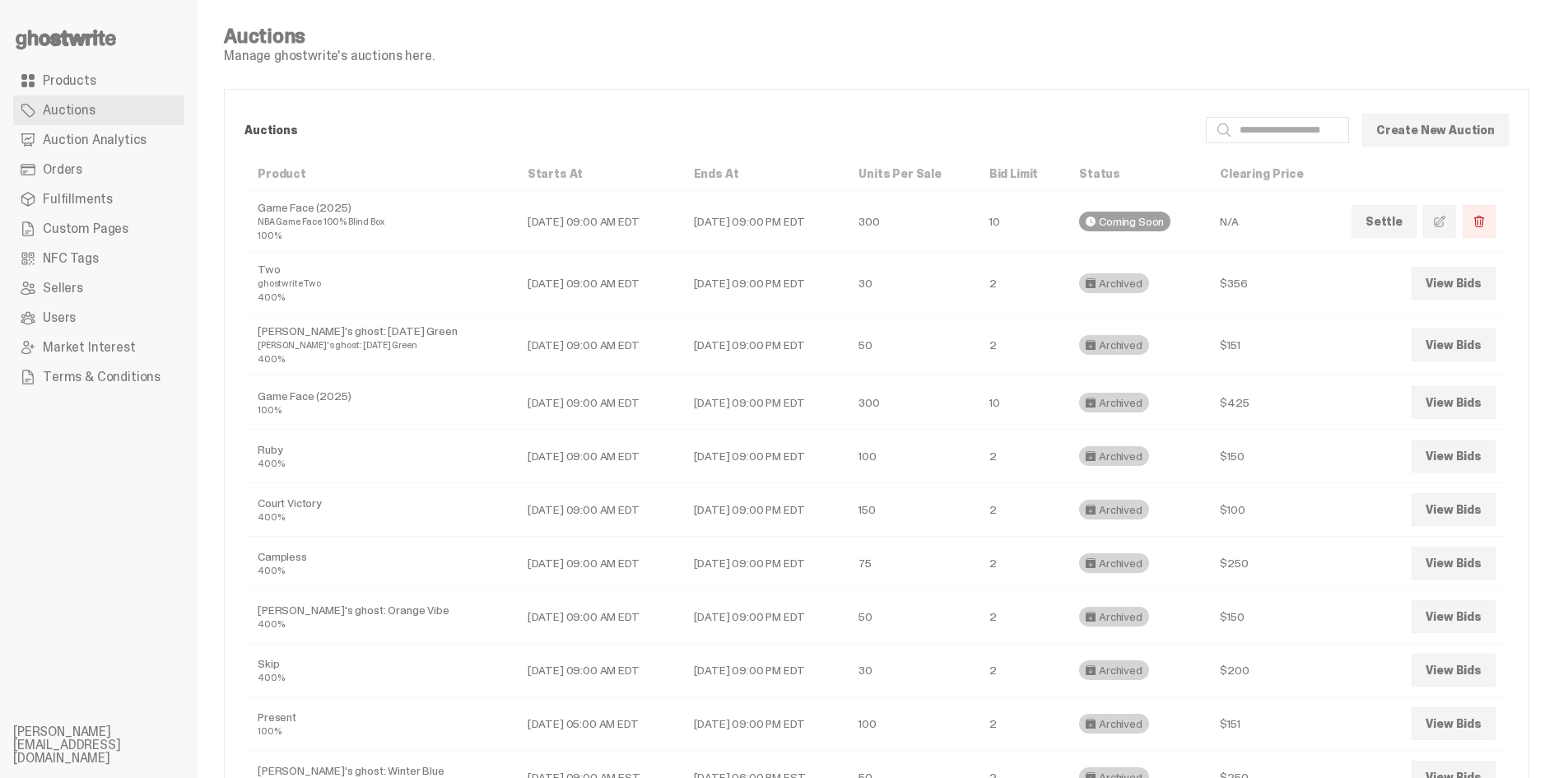
click at [1482, 280] on link "View Bids" at bounding box center [1453, 282] width 84 height 32
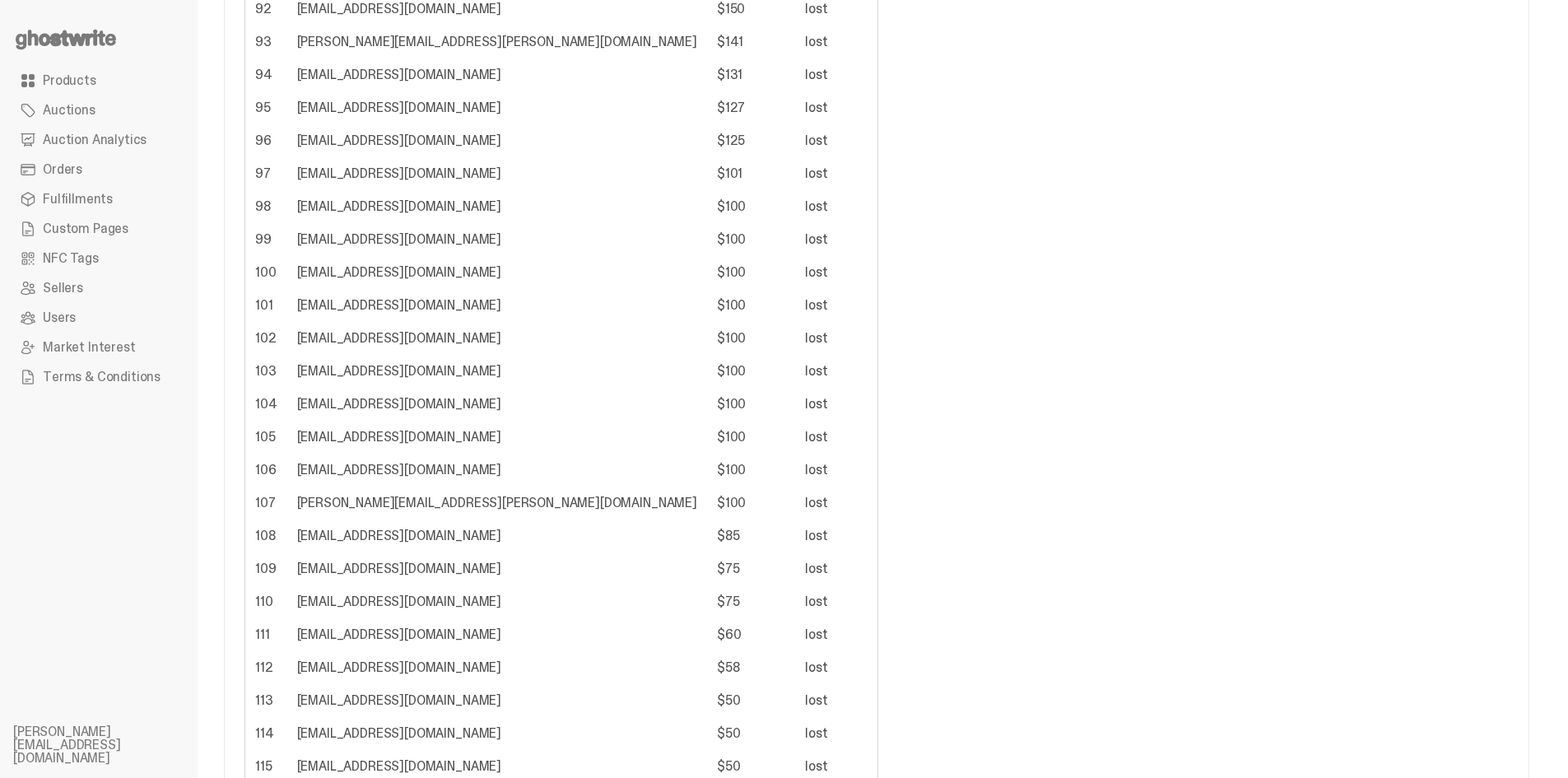
scroll to position [3856, 0]
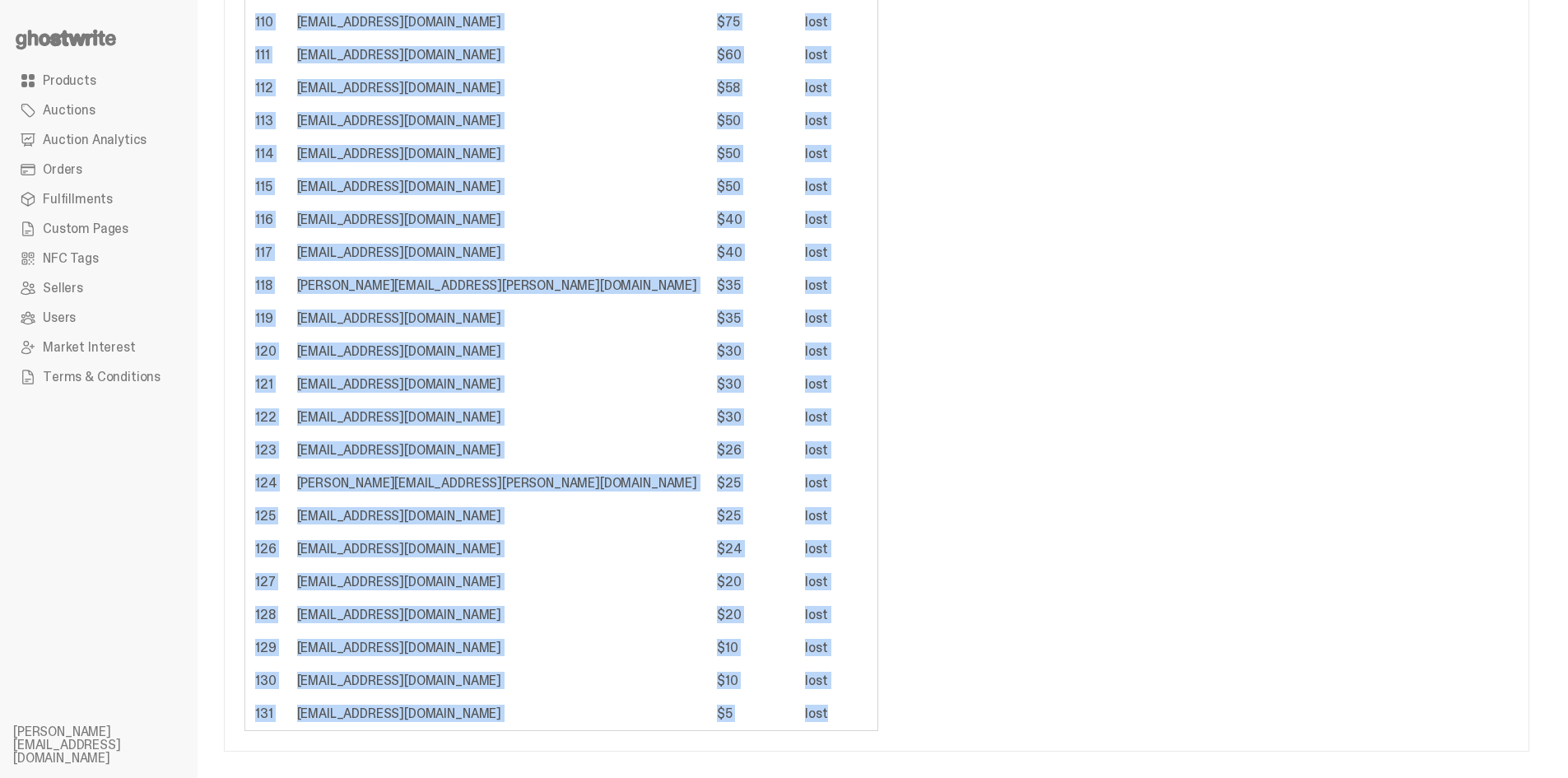
drag, startPoint x: 614, startPoint y: 714, endPoint x: 227, endPoint y: 663, distance: 390.3
copy div "# User email Bid Amount Bid Status 1 pmartin08@jcu.edu $2,002 won 2 pmartin08@j…"
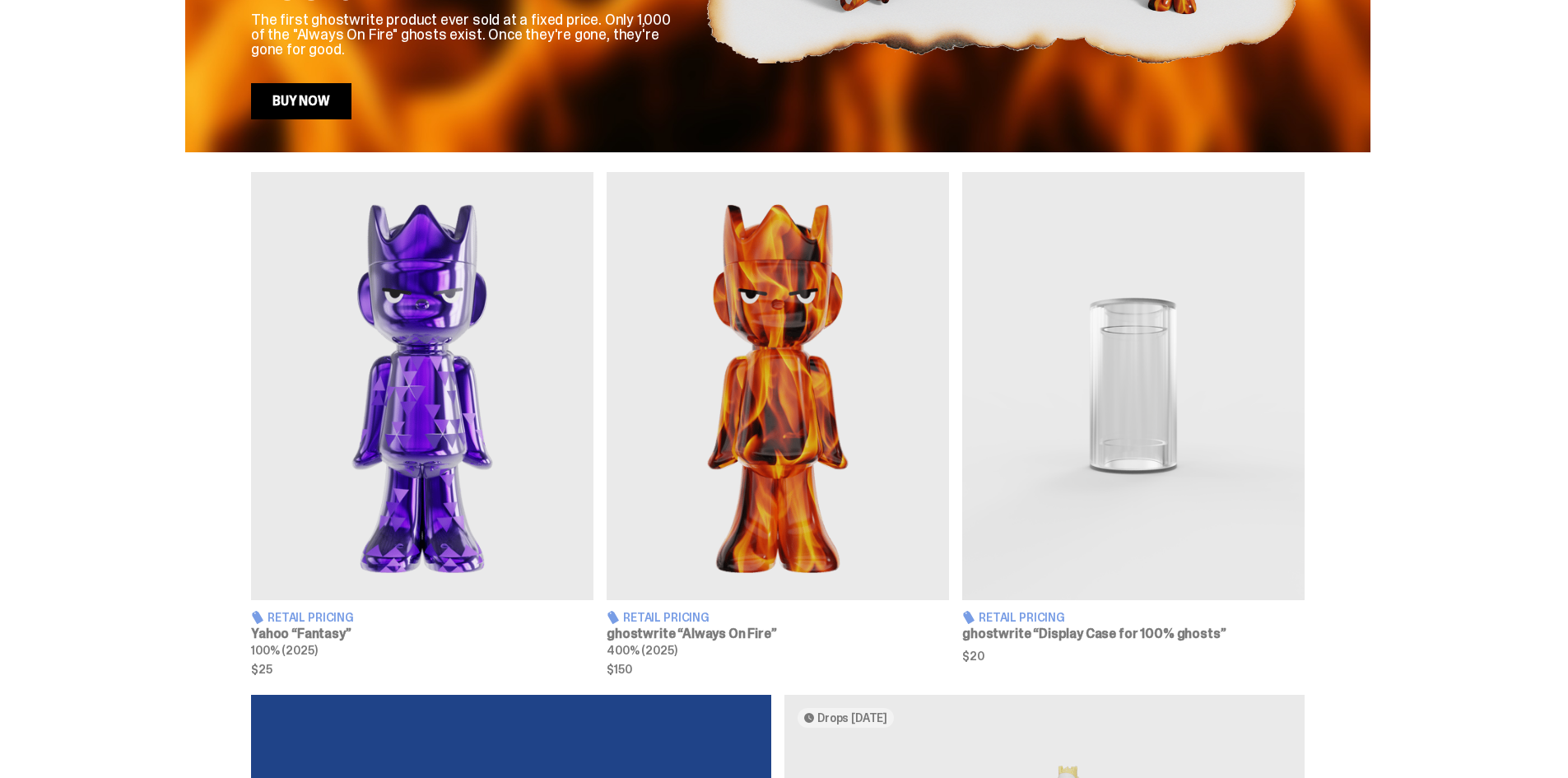
scroll to position [494, 0]
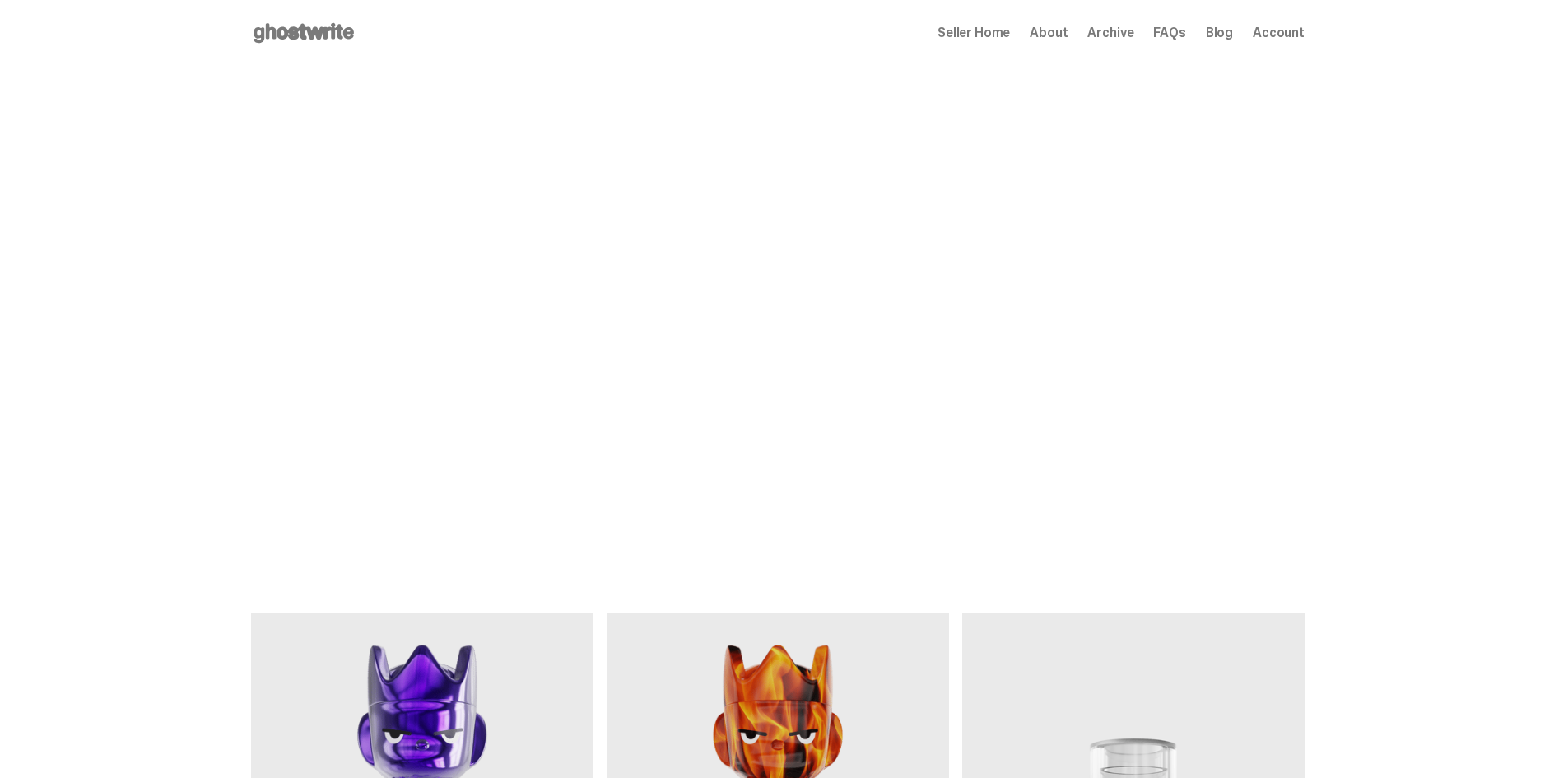
scroll to position [494, 0]
